Goal: Information Seeking & Learning: Find specific fact

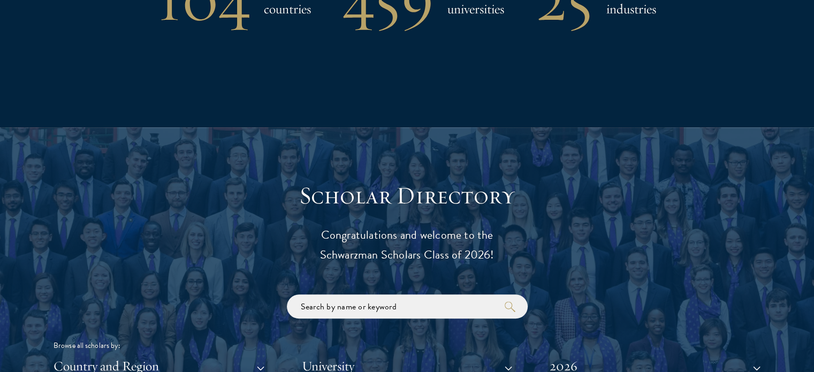
scroll to position [1284, 0]
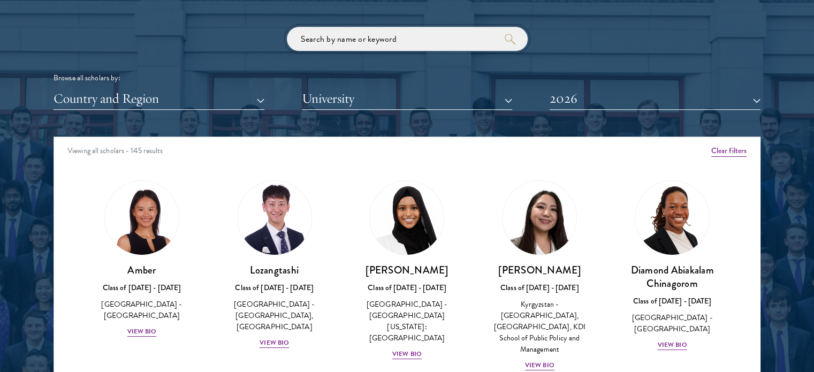
click at [407, 45] on input "search" at bounding box center [407, 39] width 241 height 24
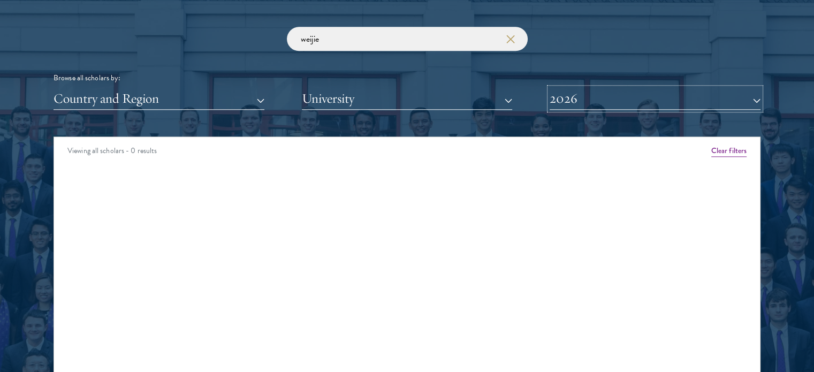
click at [574, 100] on button "2026" at bounding box center [654, 99] width 211 height 22
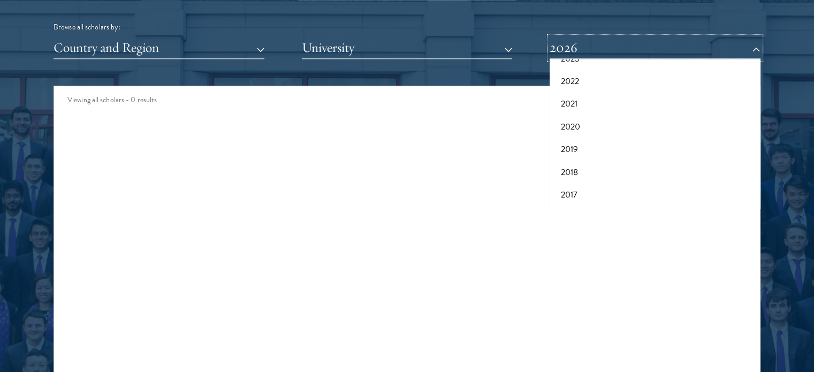
scroll to position [1391, 0]
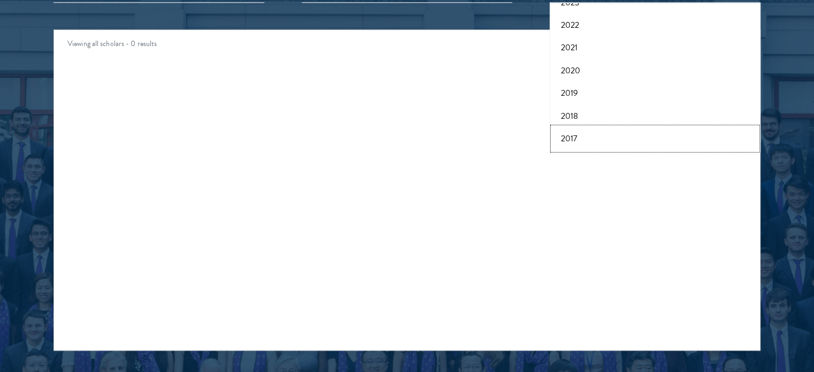
click at [586, 136] on button "2017" at bounding box center [655, 138] width 204 height 22
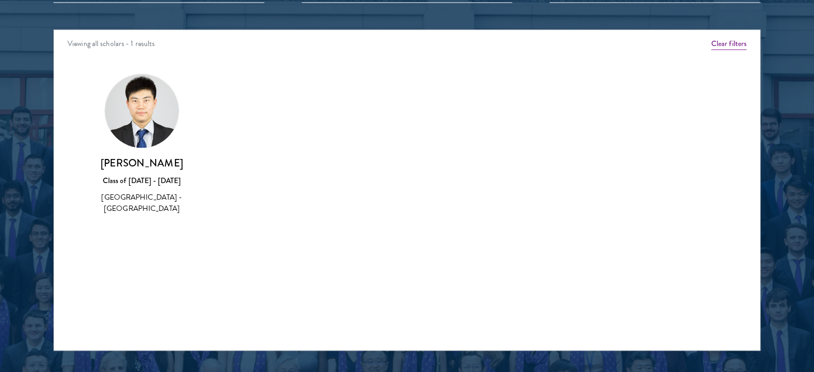
click at [131, 119] on img at bounding box center [142, 111] width 74 height 74
click at [139, 181] on div "Class of [DATE] - [DATE]" at bounding box center [141, 180] width 111 height 11
click at [133, 164] on h3 "[PERSON_NAME]" at bounding box center [141, 162] width 111 height 13
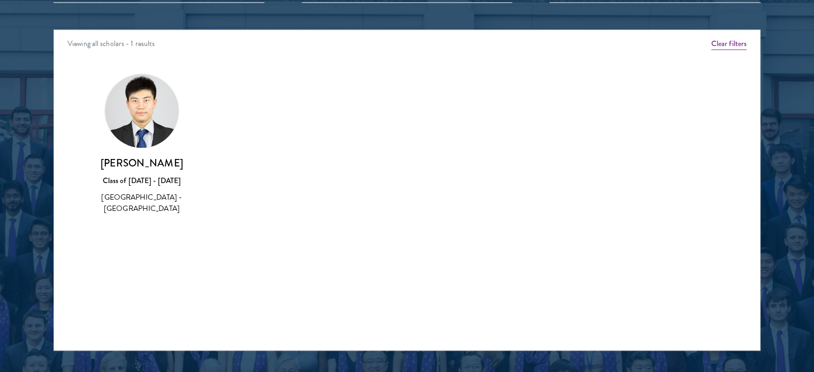
click at [133, 197] on div "[GEOGRAPHIC_DATA] - [GEOGRAPHIC_DATA]" at bounding box center [141, 203] width 111 height 22
click at [137, 128] on img at bounding box center [142, 111] width 74 height 74
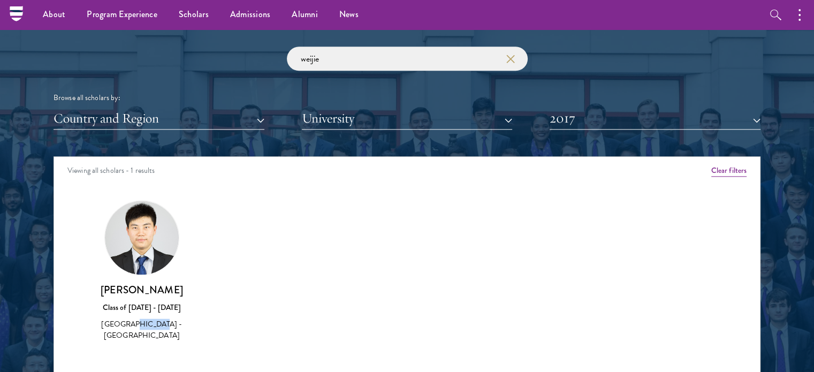
scroll to position [1123, 0]
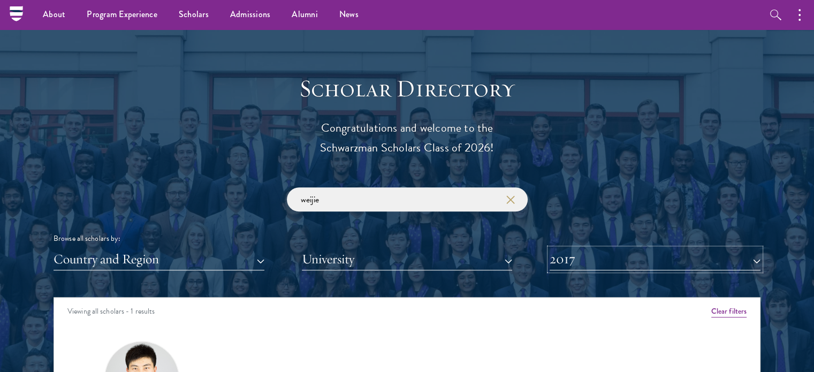
click at [586, 258] on button "2017" at bounding box center [654, 259] width 211 height 22
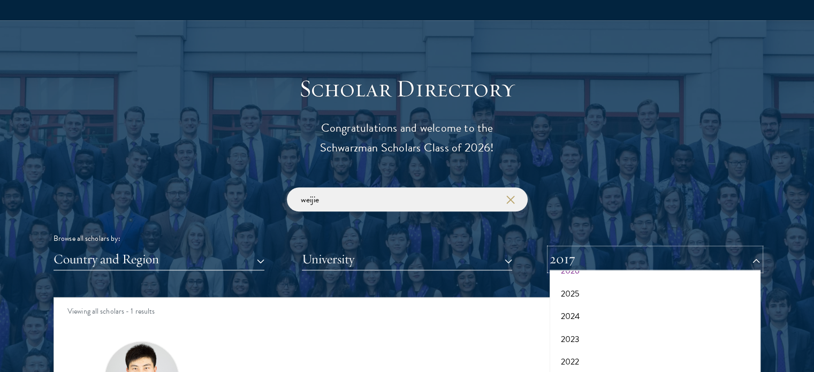
scroll to position [53, 0]
click at [583, 300] on button "2024" at bounding box center [655, 304] width 204 height 22
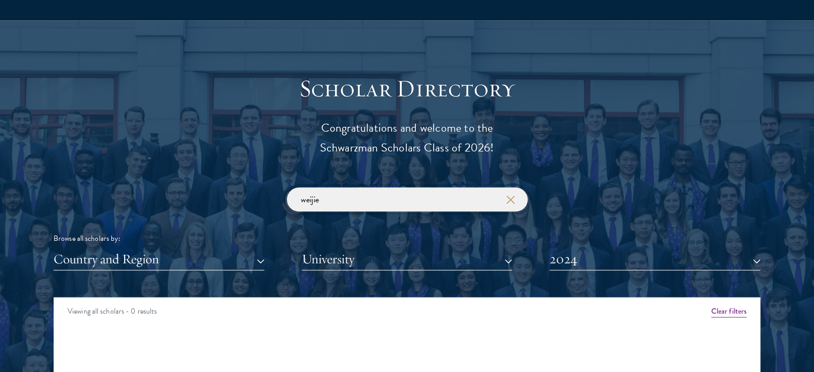
click at [392, 201] on input "weijie" at bounding box center [407, 199] width 241 height 24
click button "submit" at bounding box center [0, 0] width 0 height 0
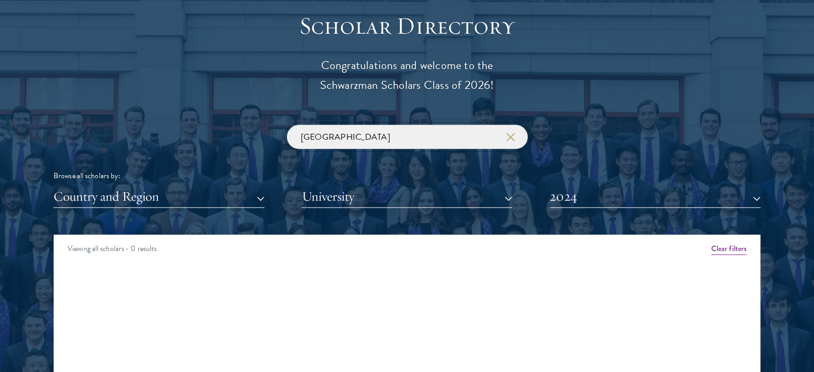
scroll to position [1230, 0]
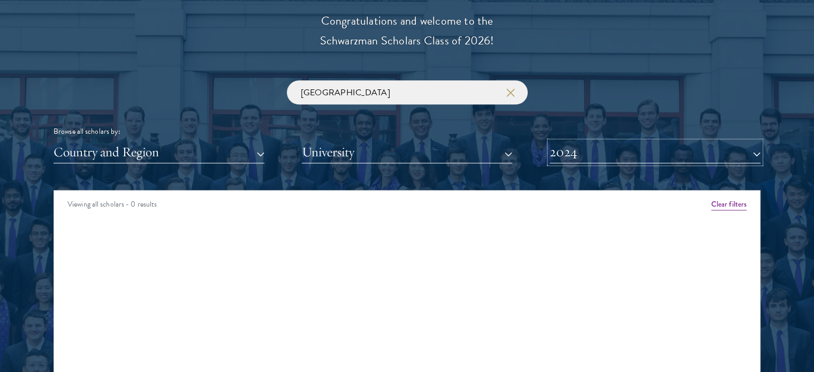
click at [576, 155] on button "2024" at bounding box center [654, 152] width 211 height 22
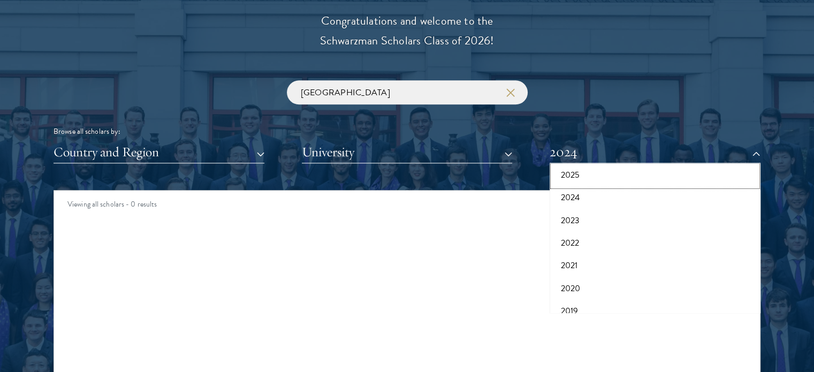
click at [584, 178] on button "2025" at bounding box center [655, 175] width 204 height 22
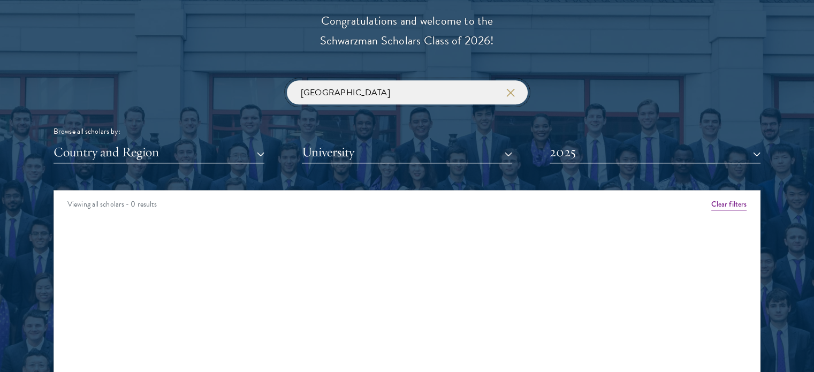
click at [436, 96] on input "[GEOGRAPHIC_DATA]" at bounding box center [407, 92] width 241 height 24
click button "submit" at bounding box center [0, 0] width 0 height 0
click at [626, 158] on button "2025" at bounding box center [654, 152] width 211 height 22
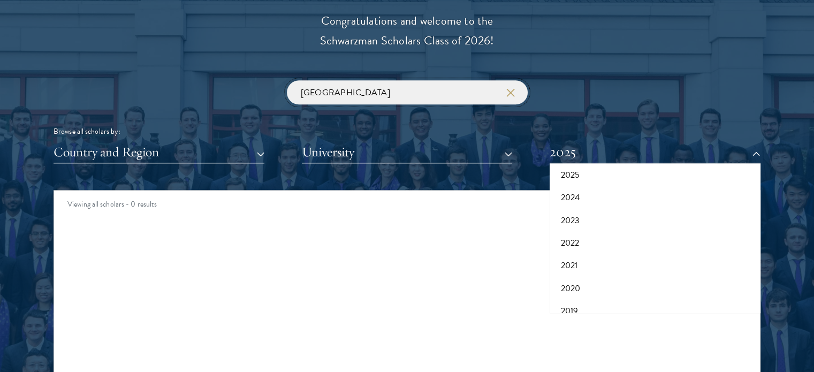
click at [447, 90] on input "[GEOGRAPHIC_DATA]" at bounding box center [407, 92] width 241 height 24
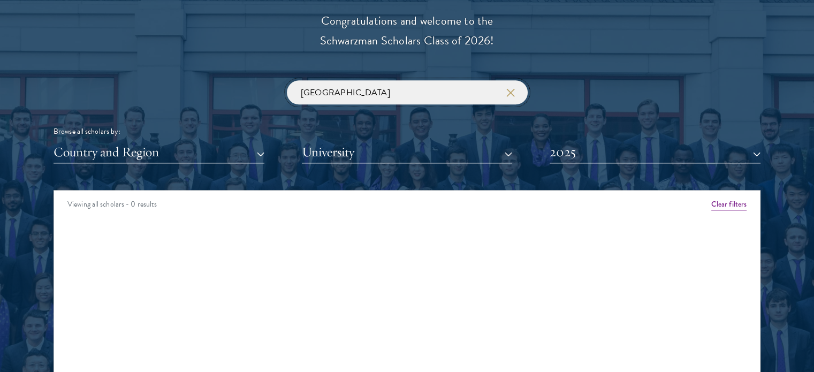
click at [447, 90] on input "[GEOGRAPHIC_DATA]" at bounding box center [407, 92] width 241 height 24
click button "submit" at bounding box center [0, 0] width 0 height 0
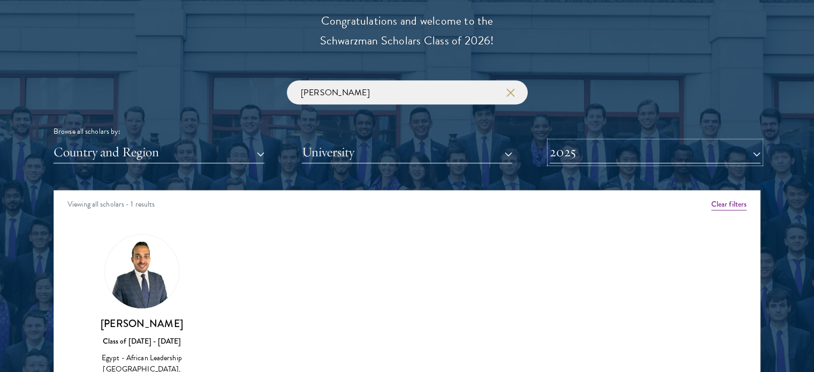
click at [600, 161] on button "2025" at bounding box center [654, 152] width 211 height 22
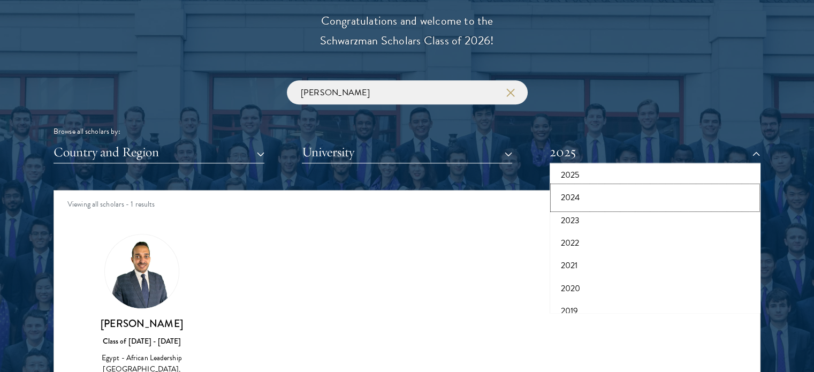
click at [595, 203] on button "2024" at bounding box center [655, 197] width 204 height 22
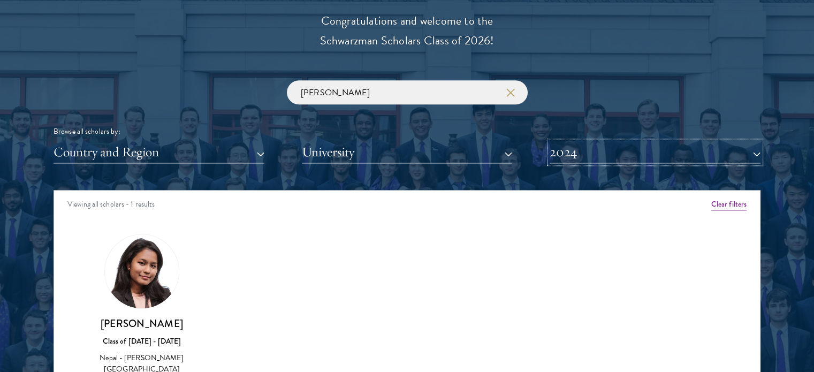
click at [630, 154] on button "2024" at bounding box center [654, 152] width 211 height 22
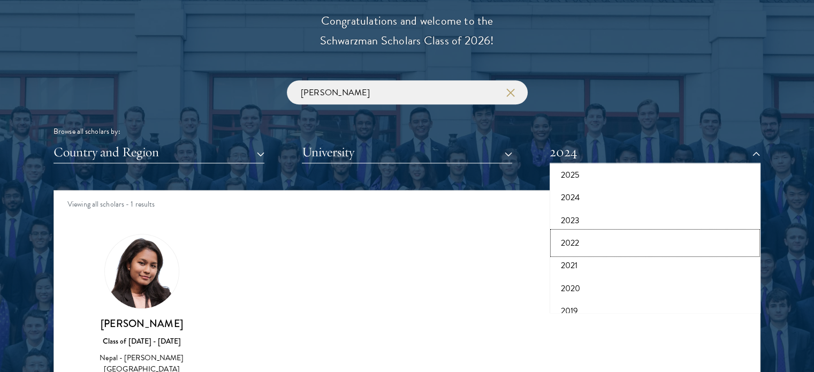
click at [606, 240] on button "2022" at bounding box center [655, 243] width 204 height 22
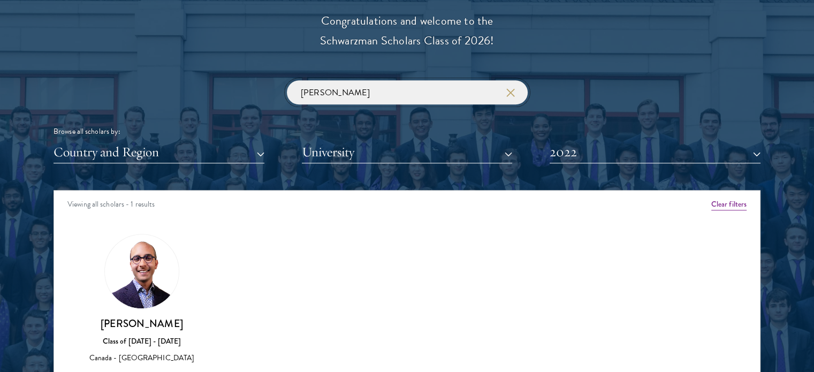
click at [336, 92] on input "[PERSON_NAME]" at bounding box center [407, 92] width 241 height 24
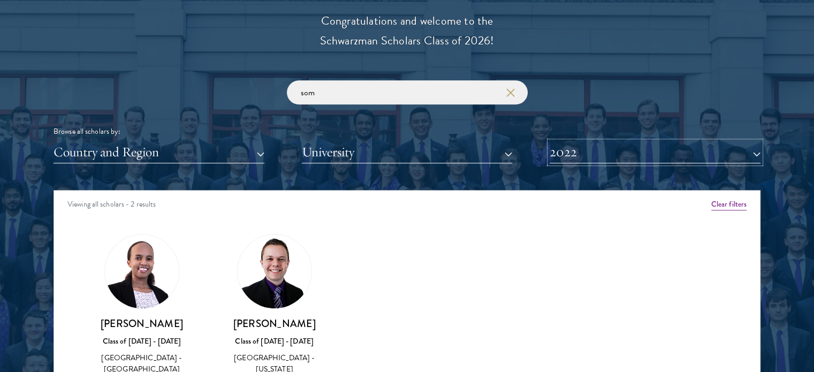
click at [650, 156] on button "2022" at bounding box center [654, 152] width 211 height 22
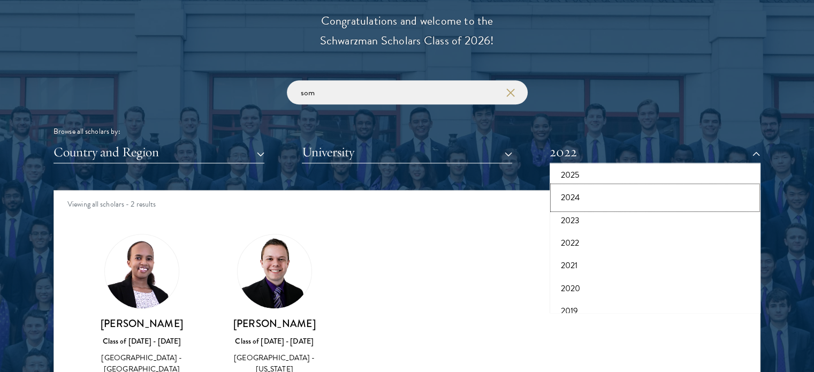
click at [591, 195] on button "2024" at bounding box center [655, 197] width 204 height 22
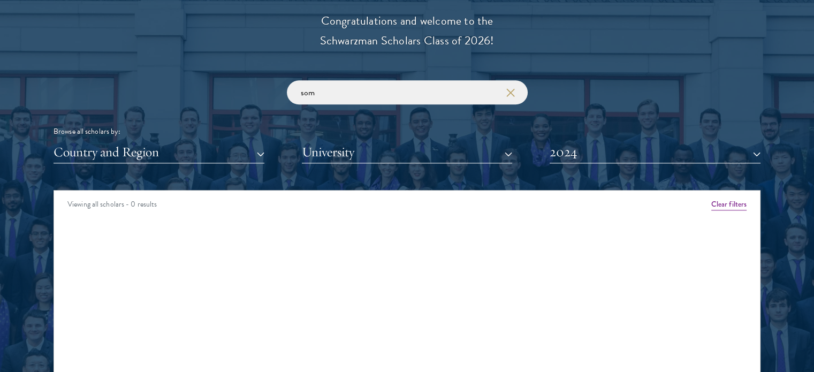
click at [655, 171] on div "Scholar Directory Congratulations and welcome to the Schwarzman Scholars Class …" at bounding box center [406, 239] width 707 height 544
click at [660, 156] on button "2024" at bounding box center [654, 152] width 211 height 22
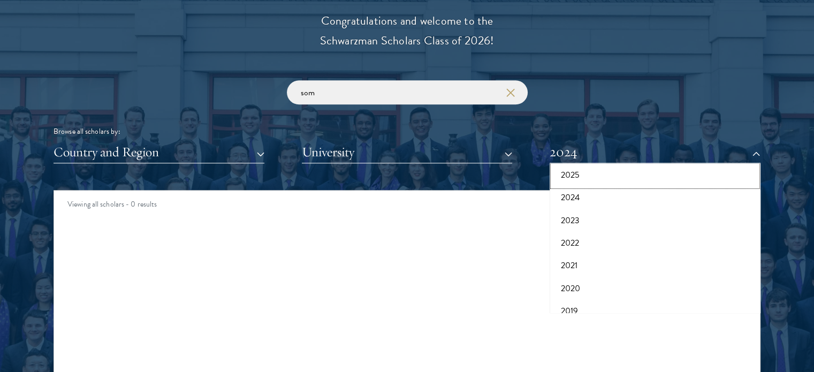
click at [632, 175] on button "2025" at bounding box center [655, 175] width 204 height 22
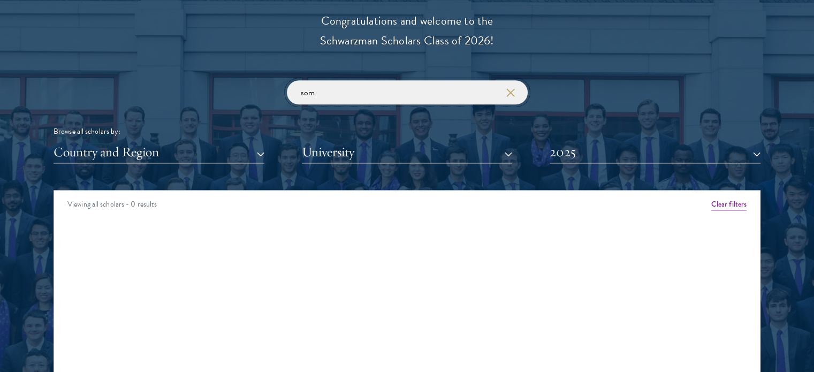
click at [304, 90] on input "som" at bounding box center [407, 92] width 241 height 24
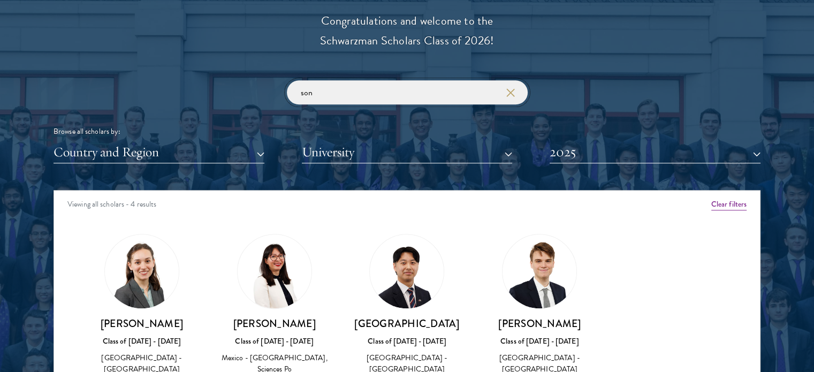
type input "son"
click at [664, 152] on button "2025" at bounding box center [654, 152] width 211 height 22
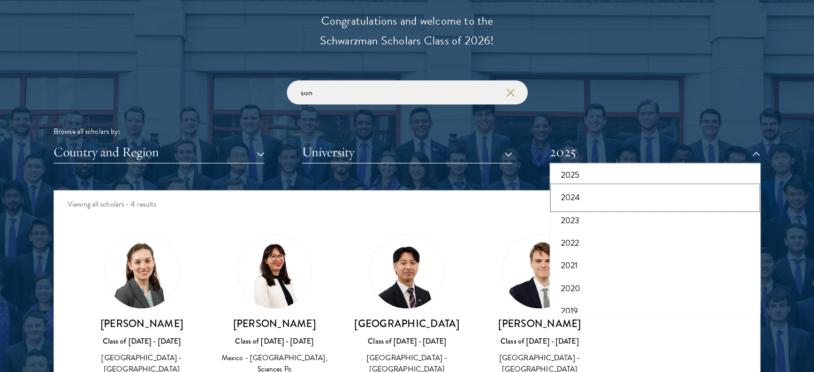
click at [619, 193] on button "2024" at bounding box center [655, 197] width 204 height 22
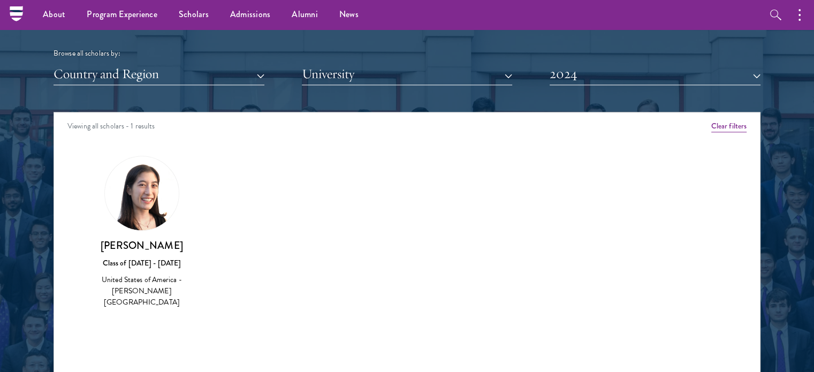
scroll to position [1284, 0]
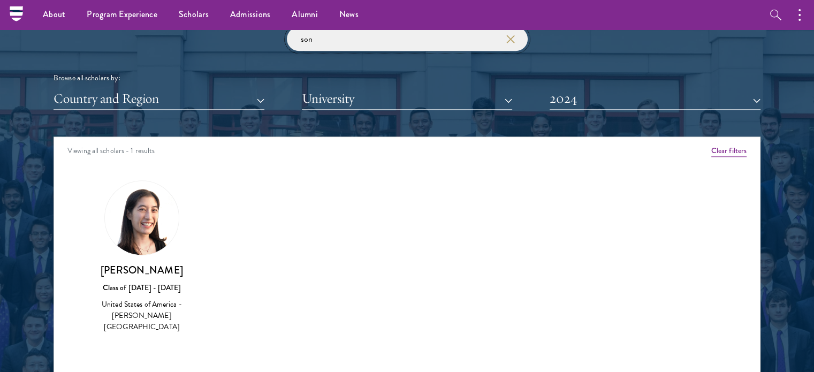
click at [415, 44] on input "son" at bounding box center [407, 39] width 241 height 24
click at [514, 39] on icon "button" at bounding box center [510, 39] width 9 height 9
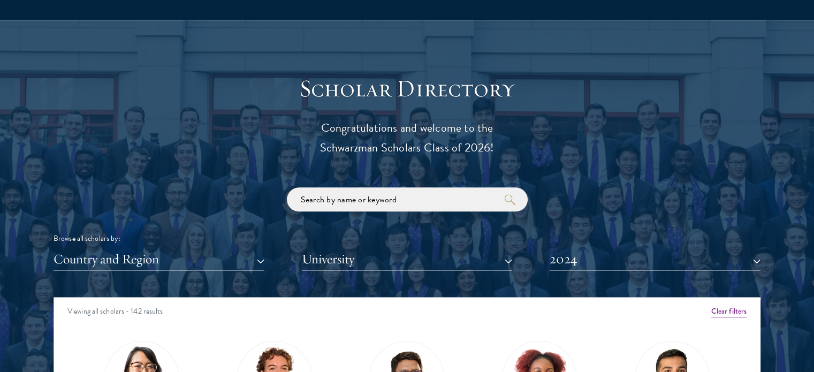
scroll to position [1177, 0]
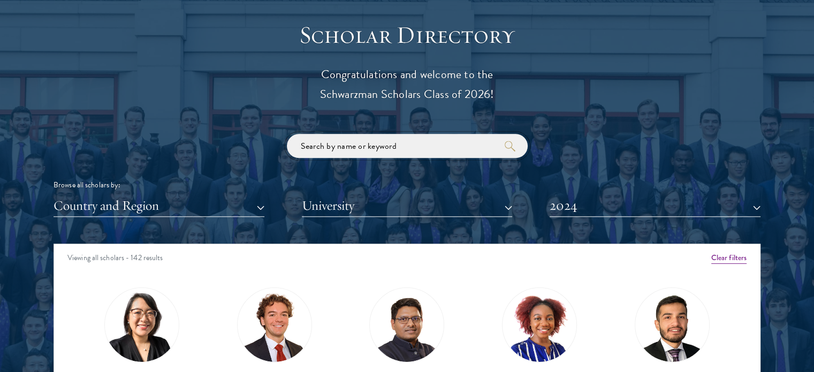
click at [447, 152] on input "search" at bounding box center [407, 146] width 241 height 24
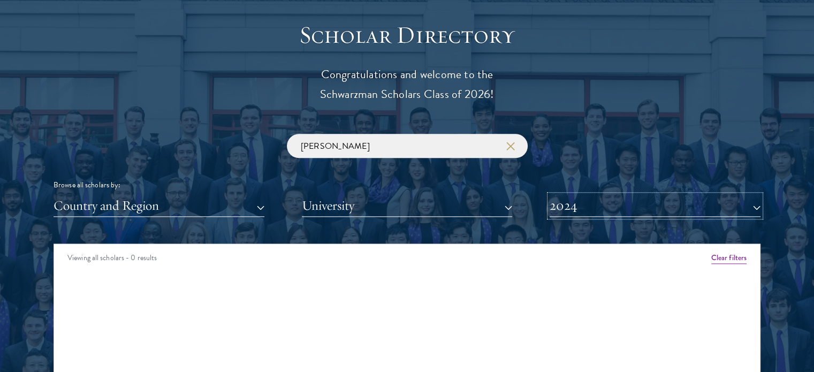
click at [581, 203] on button "2024" at bounding box center [654, 206] width 211 height 22
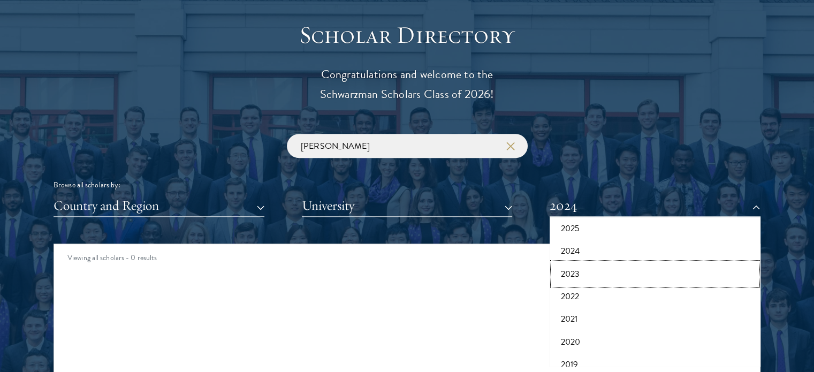
click at [584, 274] on button "2023" at bounding box center [655, 274] width 204 height 22
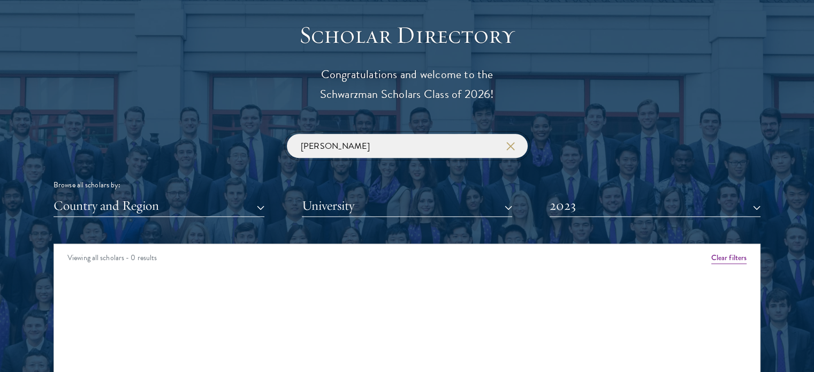
click at [380, 145] on input "[PERSON_NAME]" at bounding box center [407, 146] width 241 height 24
click button "submit" at bounding box center [0, 0] width 0 height 0
type input "s"
click button "submit" at bounding box center [0, 0] width 0 height 0
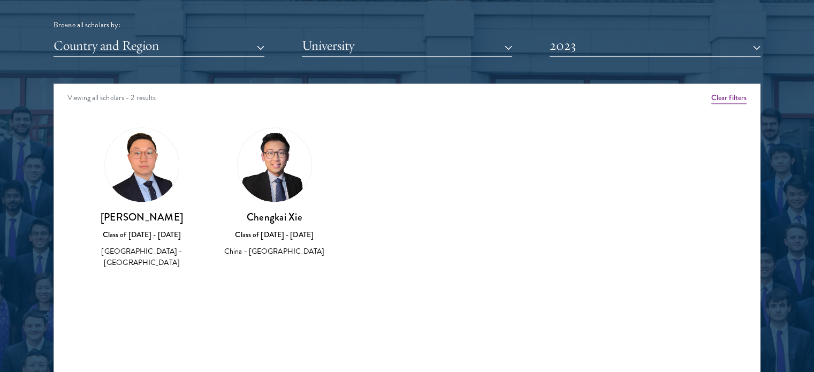
scroll to position [1337, 0]
click at [605, 53] on button "2023" at bounding box center [654, 45] width 211 height 22
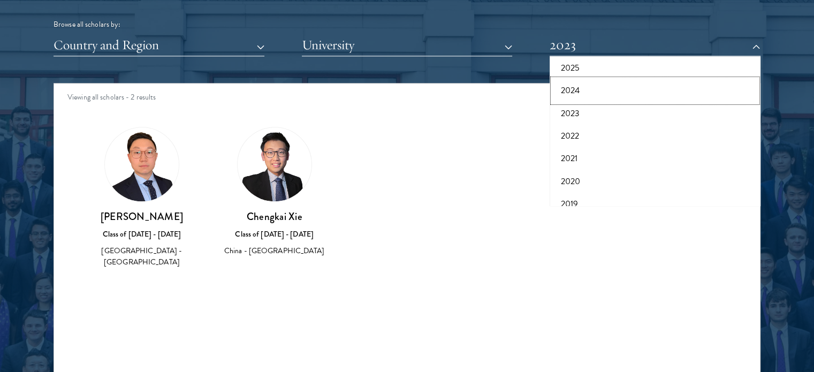
click at [587, 93] on button "2024" at bounding box center [655, 90] width 204 height 22
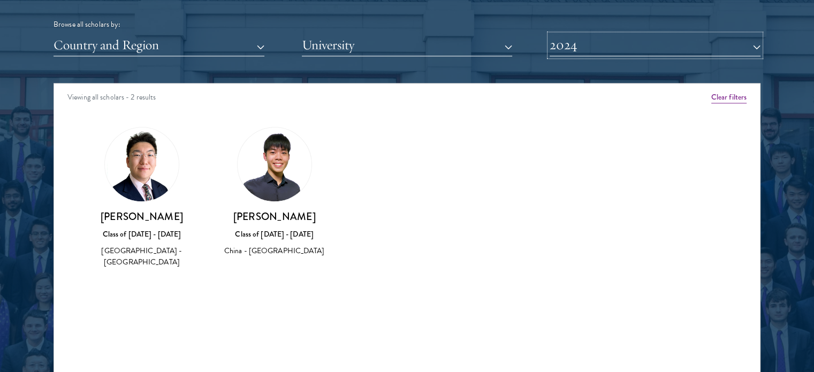
click at [676, 47] on button "2024" at bounding box center [654, 45] width 211 height 22
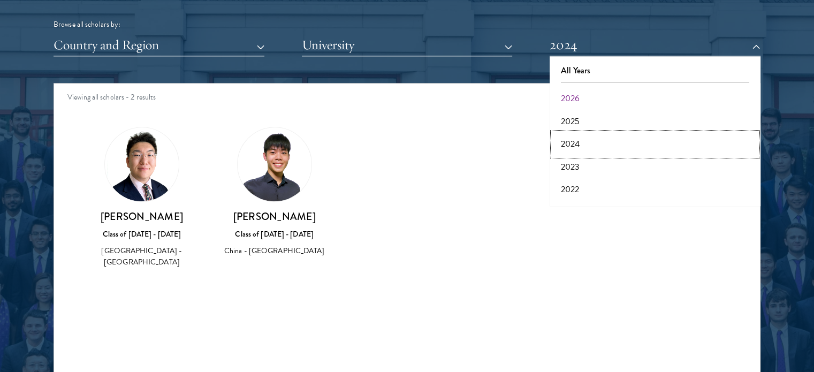
click at [624, 139] on button "2024" at bounding box center [655, 144] width 204 height 22
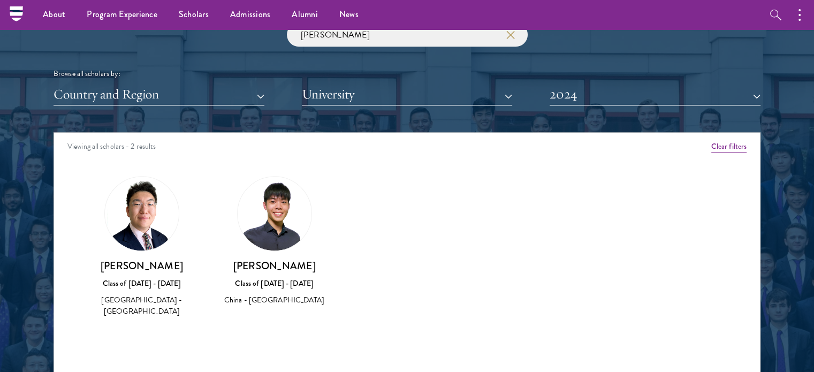
scroll to position [1230, 0]
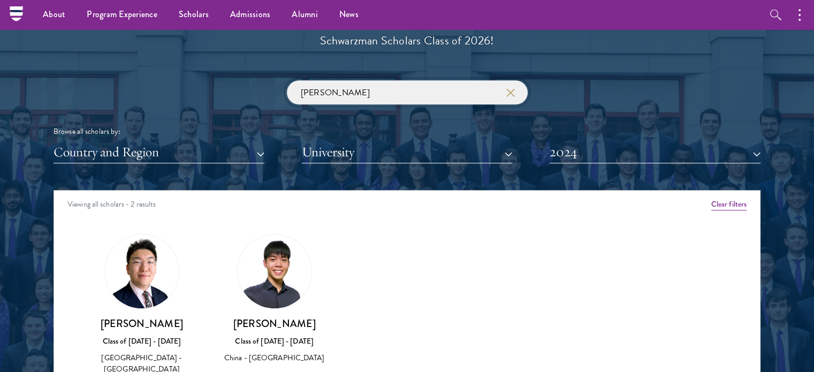
click at [394, 97] on input "[PERSON_NAME]" at bounding box center [407, 92] width 241 height 24
click at [272, 262] on img at bounding box center [275, 271] width 74 height 74
click at [278, 319] on h3 "[PERSON_NAME]" at bounding box center [274, 323] width 111 height 13
click at [272, 327] on h3 "[PERSON_NAME]" at bounding box center [274, 323] width 111 height 13
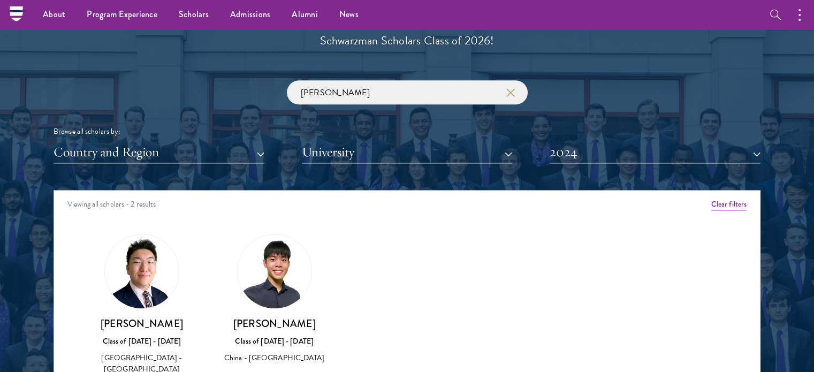
click at [305, 307] on div "[PERSON_NAME] Class of [DATE] - [DATE] [GEOGRAPHIC_DATA] - [GEOGRAPHIC_DATA]" at bounding box center [274, 299] width 111 height 131
drag, startPoint x: 238, startPoint y: 326, endPoint x: 303, endPoint y: 327, distance: 64.7
click at [303, 327] on h3 "[PERSON_NAME]" at bounding box center [274, 323] width 111 height 13
drag, startPoint x: 290, startPoint y: 331, endPoint x: 249, endPoint y: 330, distance: 41.2
click at [249, 330] on div "[PERSON_NAME] Class of [DATE] - [DATE] [GEOGRAPHIC_DATA] - [GEOGRAPHIC_DATA]" at bounding box center [274, 341] width 111 height 48
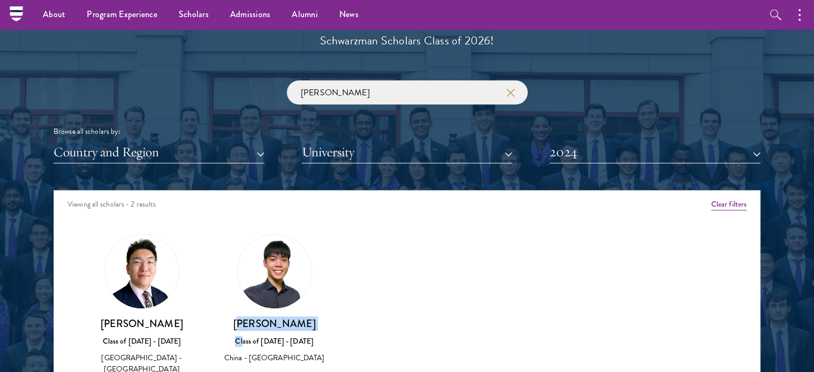
drag, startPoint x: 238, startPoint y: 327, endPoint x: 309, endPoint y: 324, distance: 71.2
click at [309, 324] on h3 "[PERSON_NAME]" at bounding box center [274, 323] width 111 height 13
click at [624, 145] on button "2024" at bounding box center [654, 152] width 211 height 22
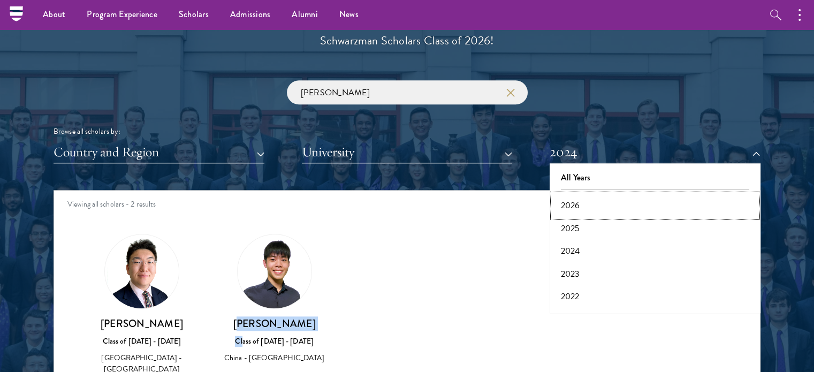
click at [600, 197] on button "2026" at bounding box center [655, 205] width 204 height 22
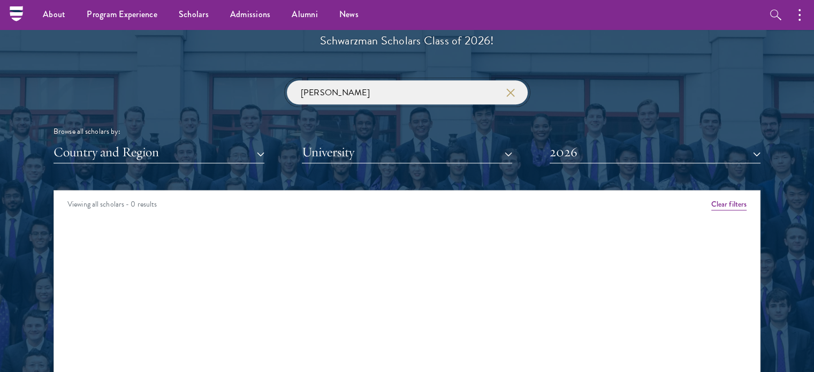
click at [340, 89] on input "[PERSON_NAME]" at bounding box center [407, 92] width 241 height 24
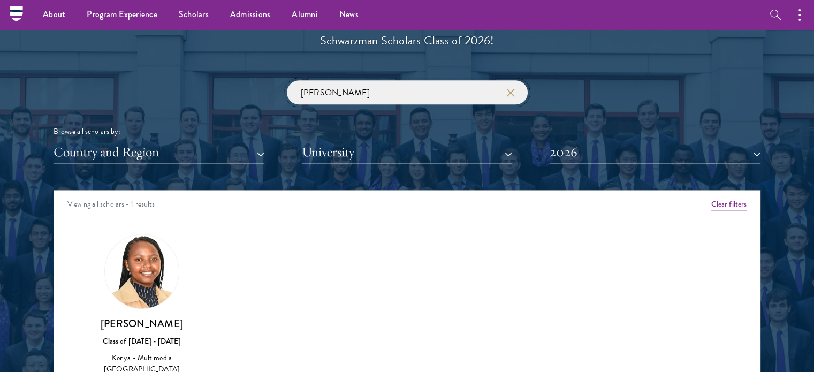
type input "[PERSON_NAME]"
click at [150, 324] on h3 "[PERSON_NAME]" at bounding box center [141, 323] width 111 height 13
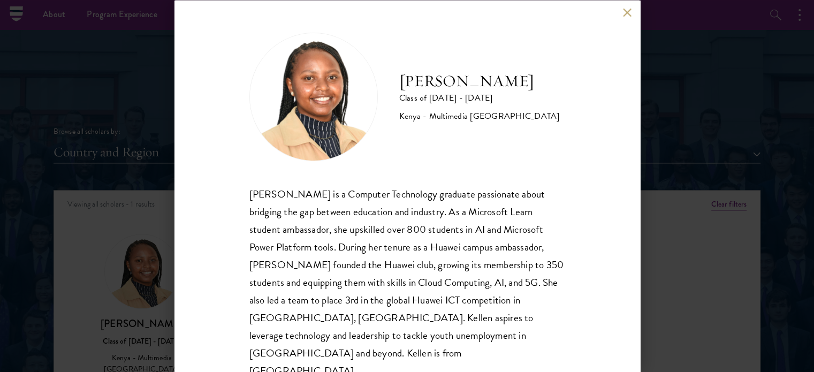
click at [625, 12] on button at bounding box center [627, 12] width 9 height 9
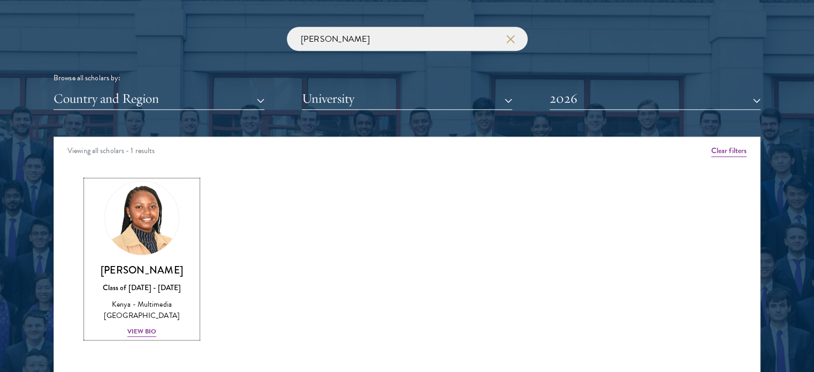
scroll to position [1303, 0]
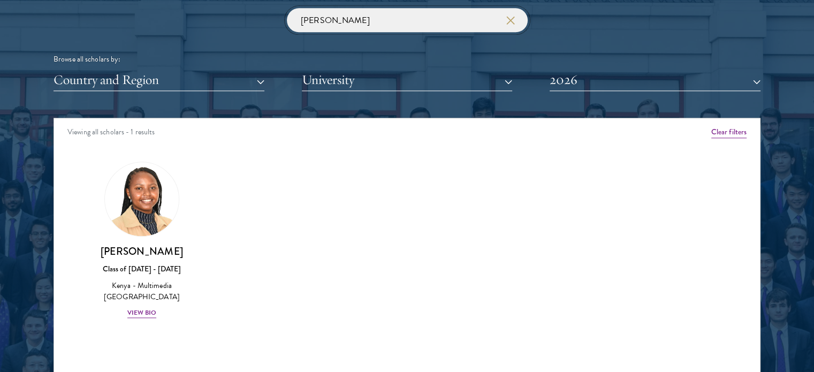
click at [515, 25] on input "[PERSON_NAME]" at bounding box center [407, 20] width 241 height 24
click at [510, 24] on icon "button" at bounding box center [510, 20] width 9 height 9
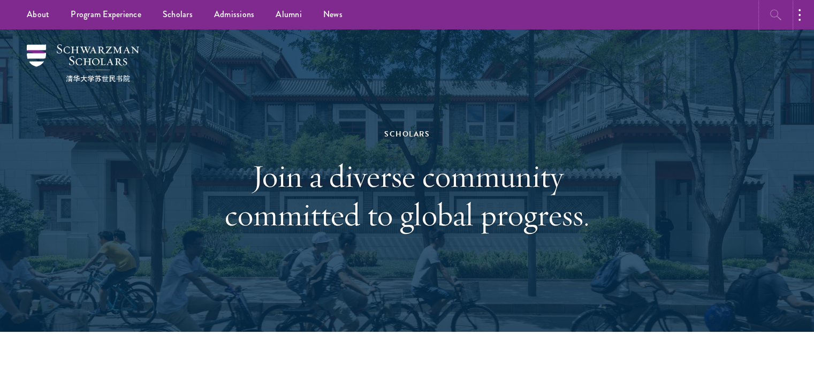
click at [774, 11] on icon "button" at bounding box center [775, 15] width 13 height 13
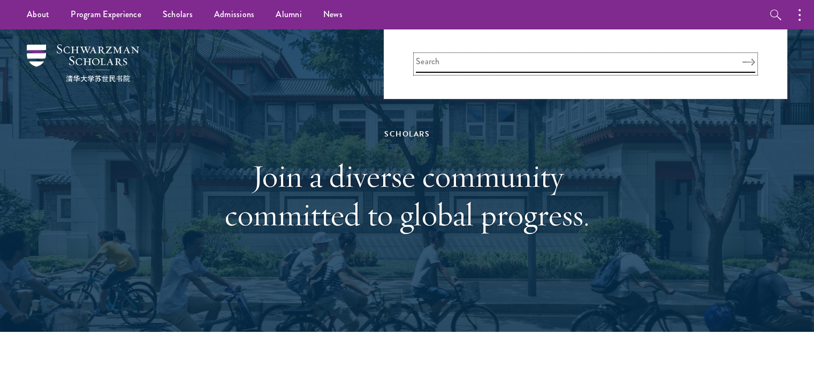
click at [545, 66] on input "search" at bounding box center [585, 64] width 339 height 18
type input "kellen"
click at [742, 58] on button "Search" at bounding box center [748, 61] width 13 height 7
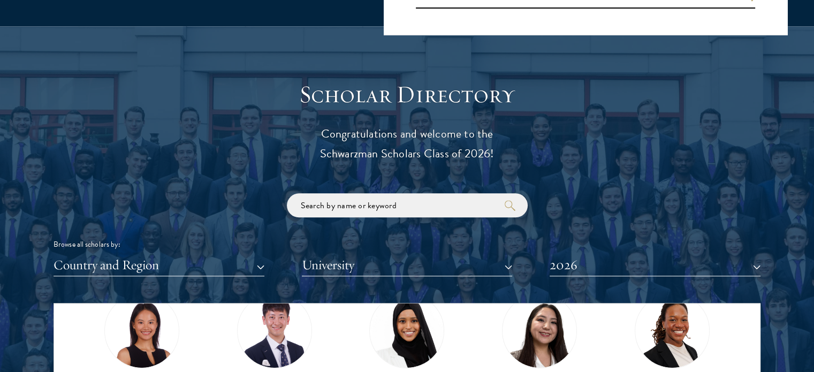
scroll to position [1177, 0]
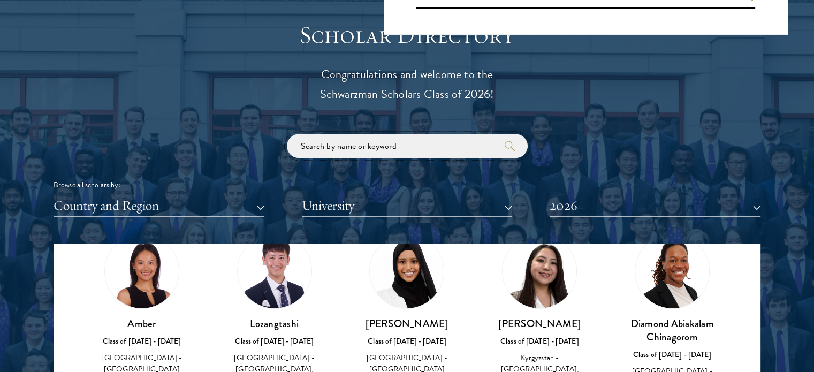
click at [332, 151] on input "search" at bounding box center [407, 146] width 241 height 24
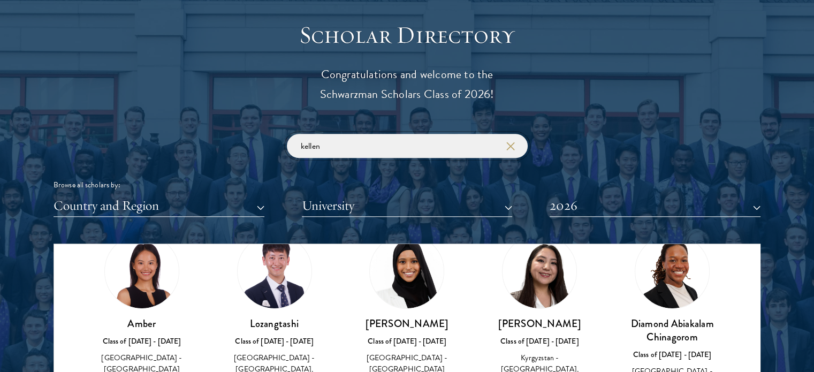
type input "kellen"
click button "submit" at bounding box center [0, 0] width 0 height 0
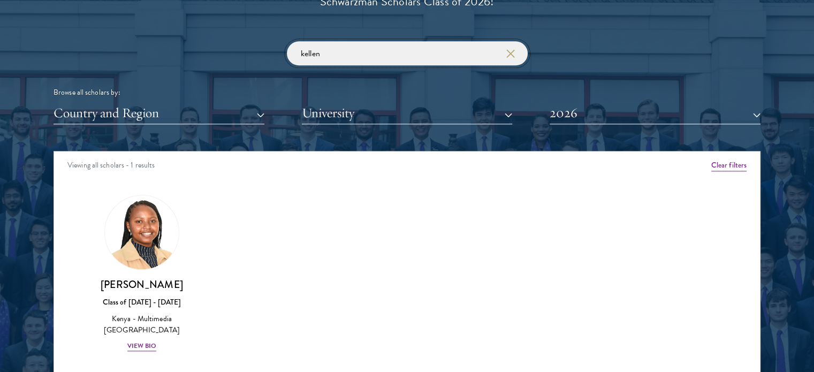
scroll to position [1337, 0]
